Goal: Task Accomplishment & Management: Manage account settings

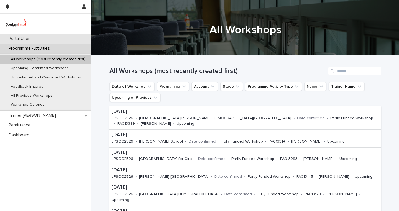
click at [44, 38] on div "Portal User" at bounding box center [45, 39] width 91 height 10
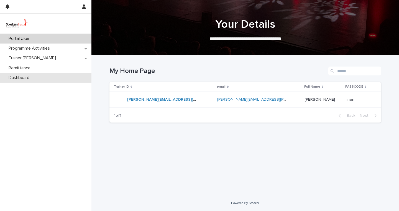
click at [22, 78] on p "Dashboard" at bounding box center [19, 77] width 27 height 5
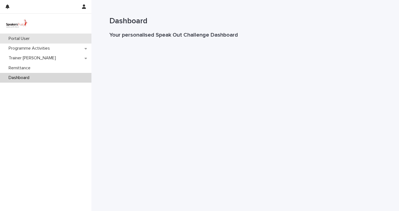
click at [45, 39] on div "Portal User" at bounding box center [45, 39] width 91 height 10
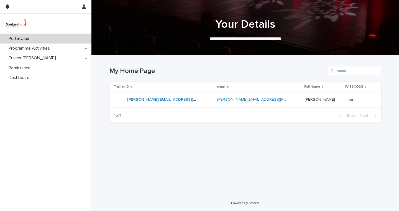
click at [308, 86] on p "Full Name" at bounding box center [312, 87] width 16 height 6
click at [118, 86] on p "Trainer ID" at bounding box center [121, 87] width 15 height 6
click at [14, 79] on p "Dashboard" at bounding box center [19, 77] width 27 height 5
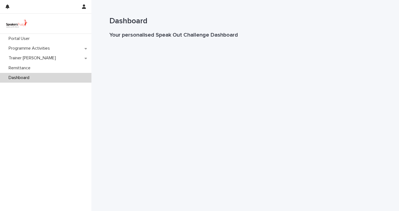
click at [15, 20] on img at bounding box center [16, 23] width 25 height 11
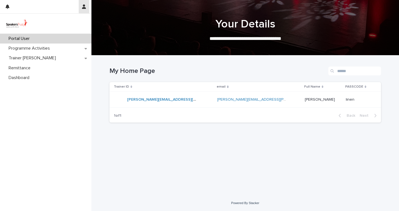
click at [83, 6] on icon "button" at bounding box center [84, 6] width 4 height 4
click at [83, 7] on icon "button" at bounding box center [84, 6] width 4 height 4
click at [83, 7] on div at bounding box center [199, 105] width 399 height 211
click at [83, 7] on icon "button" at bounding box center [84, 6] width 4 height 4
click at [164, 99] on div at bounding box center [199, 105] width 399 height 211
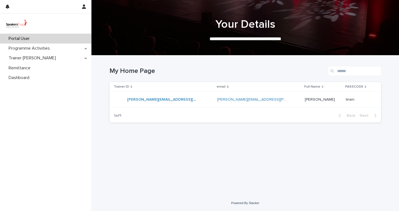
click at [164, 99] on link "[PERSON_NAME][EMAIL_ADDRESS][PERSON_NAME][DOMAIN_NAME]" at bounding box center [190, 100] width 127 height 4
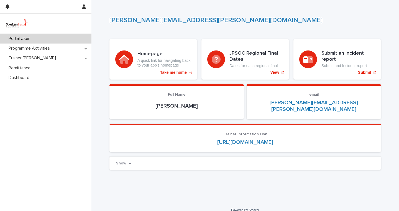
scroll to position [0, 0]
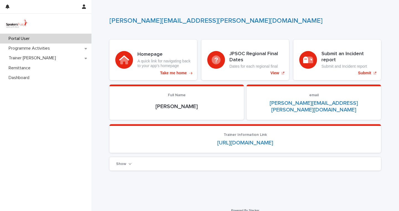
click at [129, 163] on icon "button" at bounding box center [130, 163] width 3 height 1
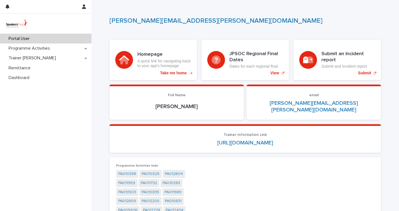
click at [217, 140] on link "[URL][DOMAIN_NAME]" at bounding box center [245, 143] width 56 height 6
